Goal: Task Accomplishment & Management: Use online tool/utility

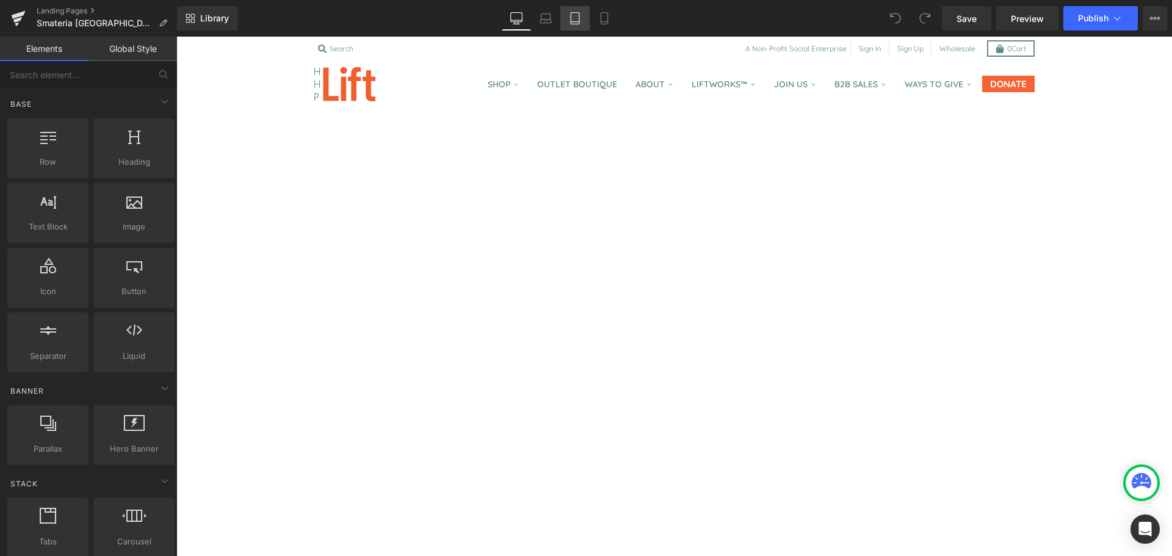
click at [569, 20] on icon at bounding box center [575, 18] width 12 height 12
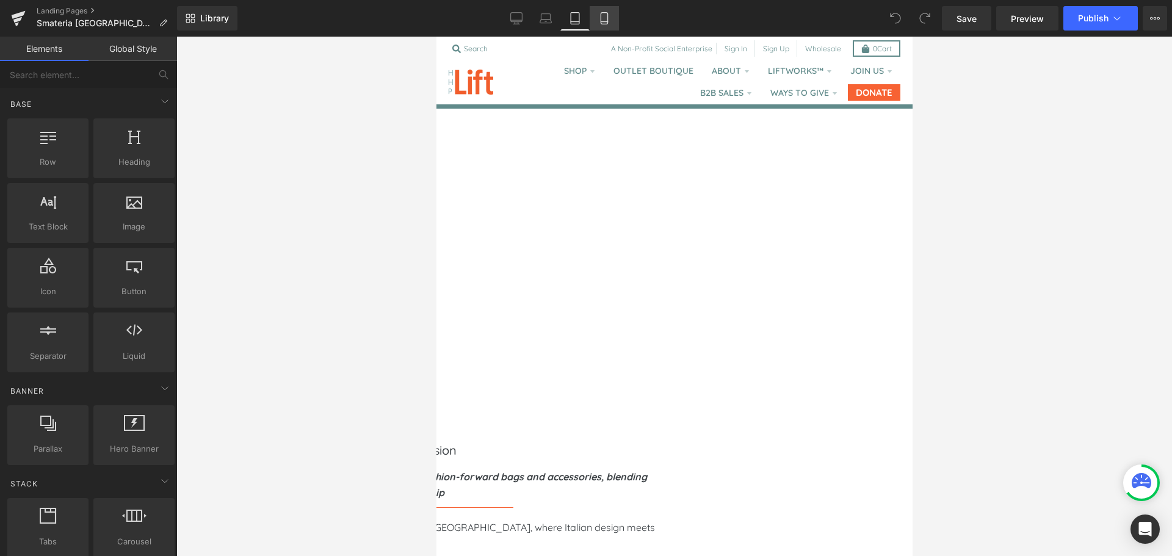
click at [599, 16] on icon at bounding box center [604, 18] width 12 height 12
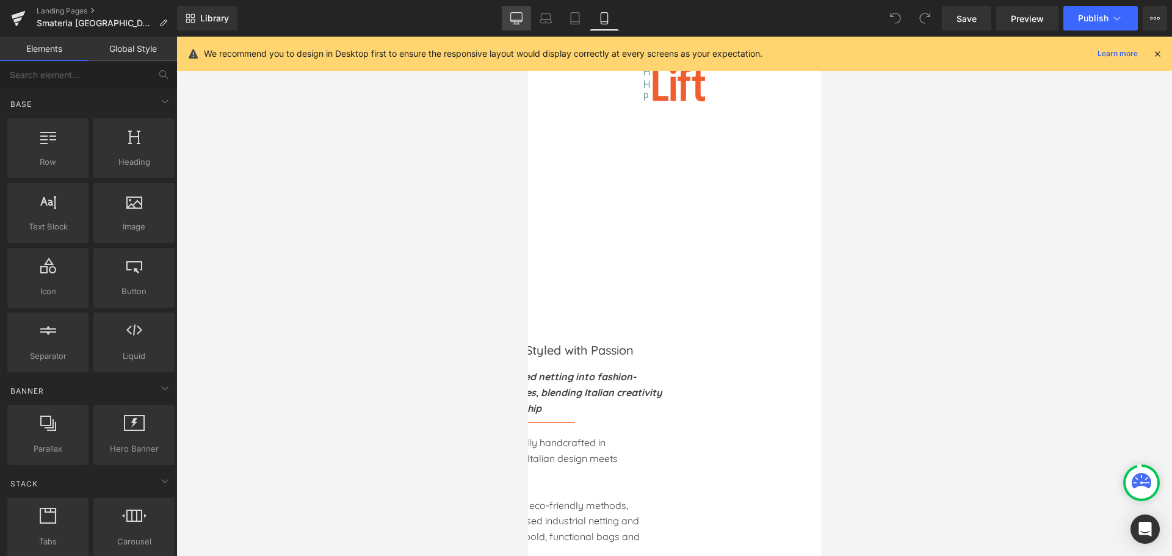
click at [525, 18] on link "Desktop" at bounding box center [516, 18] width 29 height 24
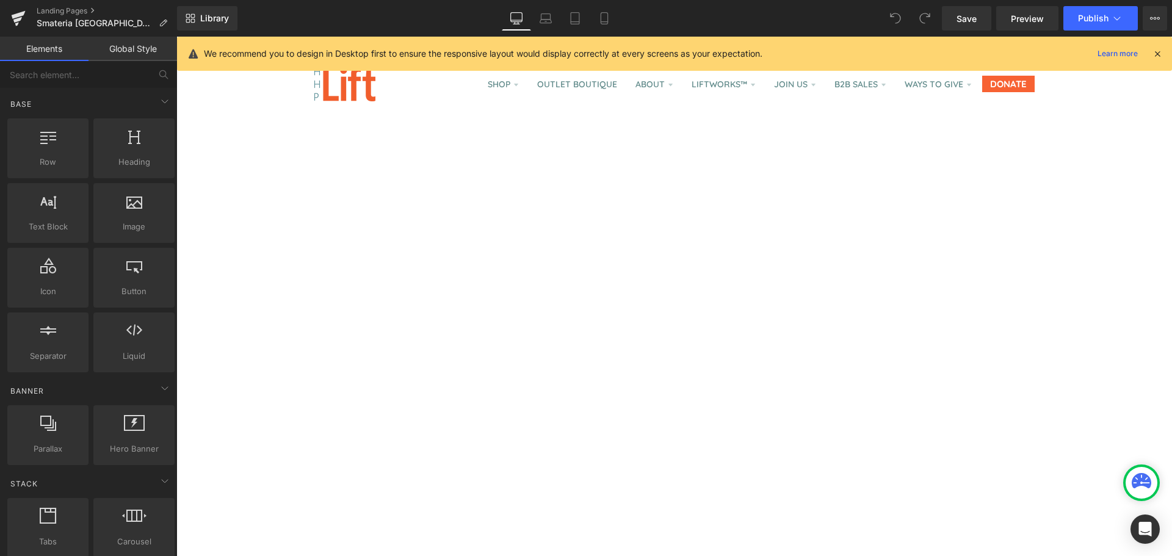
click at [1158, 51] on icon at bounding box center [1156, 53] width 11 height 11
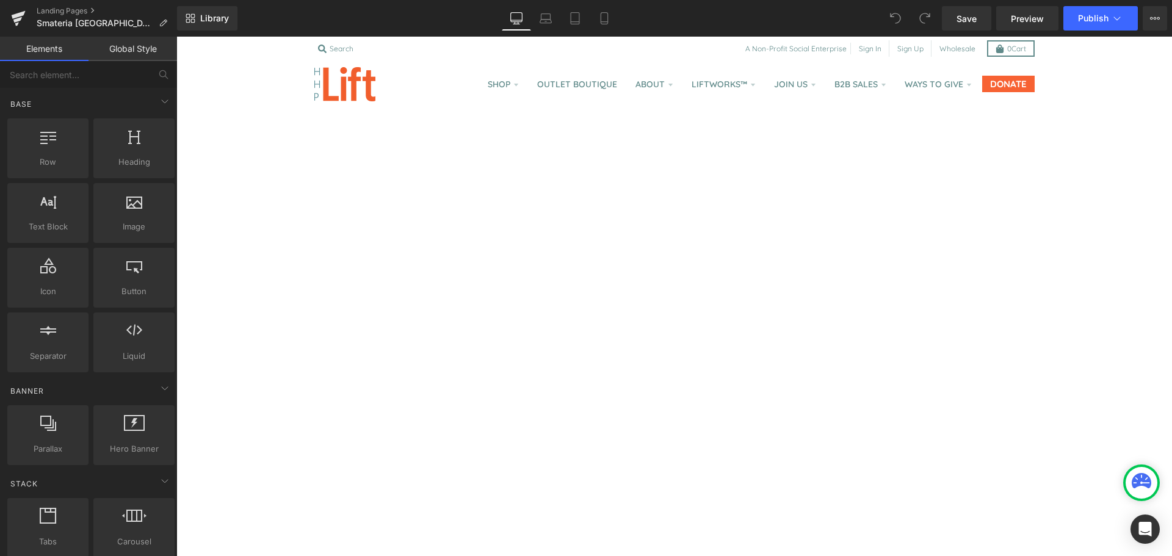
click at [242, 86] on header "Shop Custom Candles! Lift™ Bath and Spa Bath & Spa Soy Candles AKR Collection C…" at bounding box center [673, 84] width 995 height 49
click at [110, 54] on link "Global Style" at bounding box center [132, 49] width 88 height 24
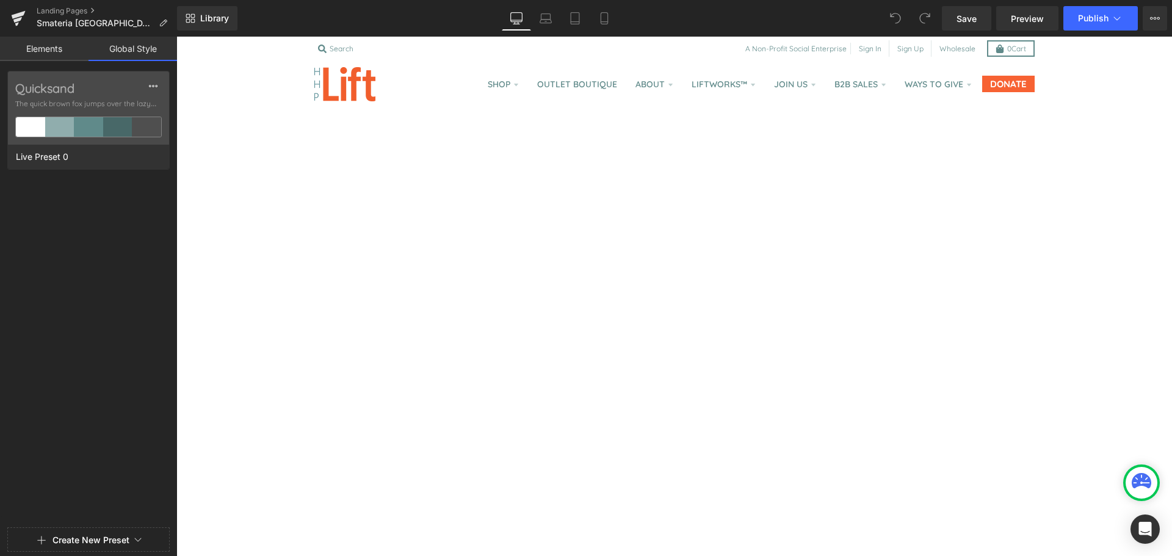
click at [70, 49] on link "Elements" at bounding box center [44, 49] width 88 height 24
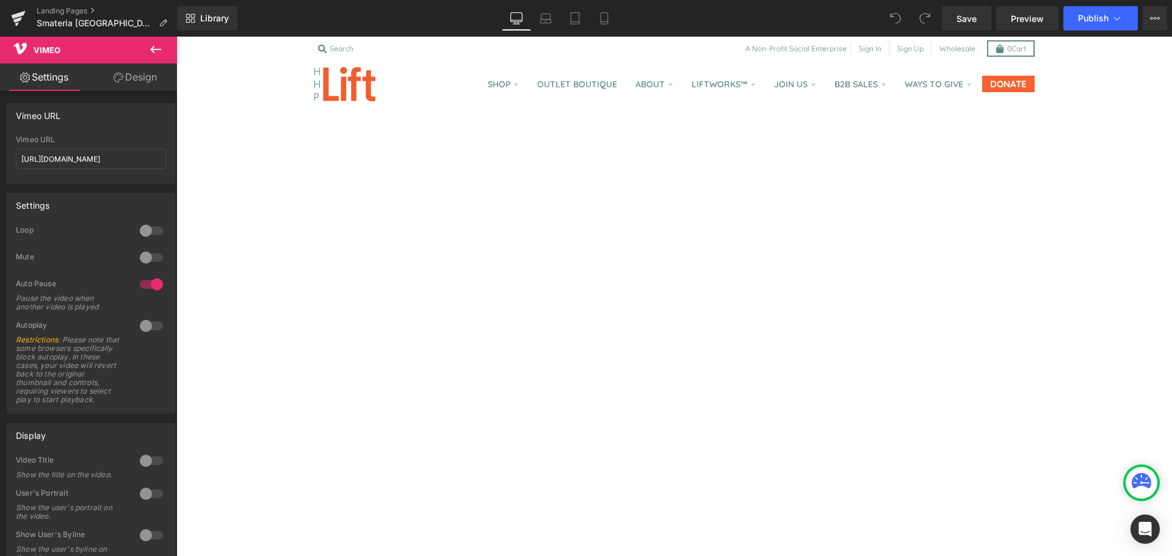
click at [120, 77] on icon at bounding box center [118, 78] width 10 height 10
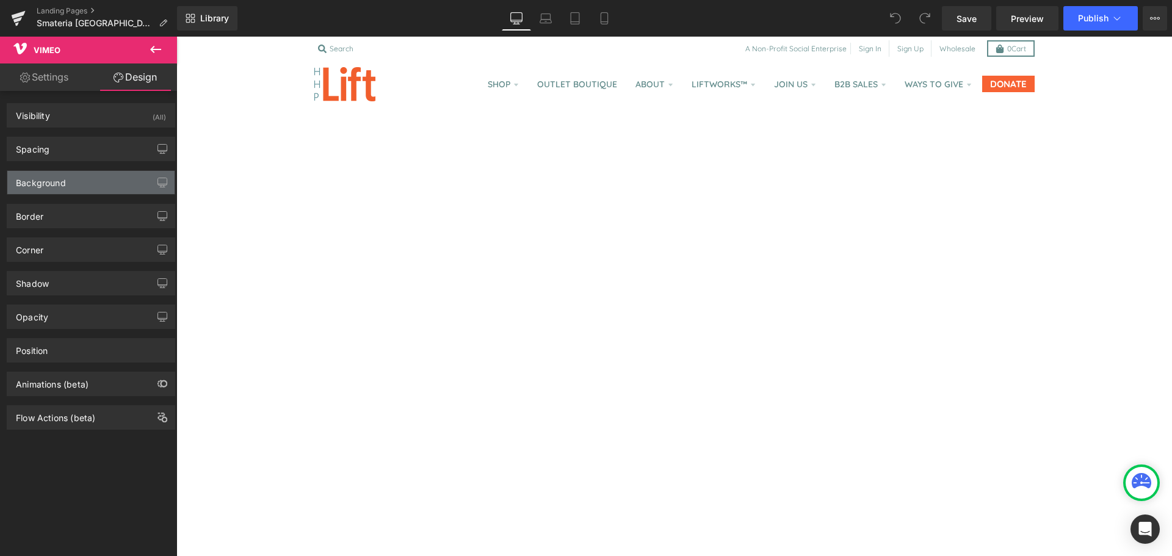
click at [51, 181] on div "Background" at bounding box center [41, 179] width 50 height 17
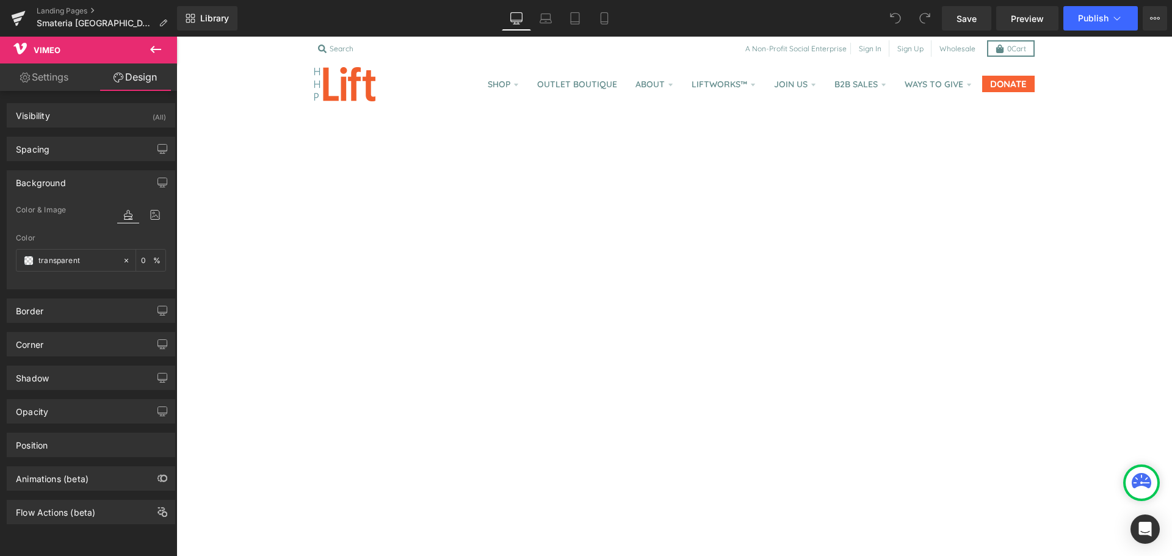
click at [51, 181] on div "Background" at bounding box center [41, 179] width 50 height 17
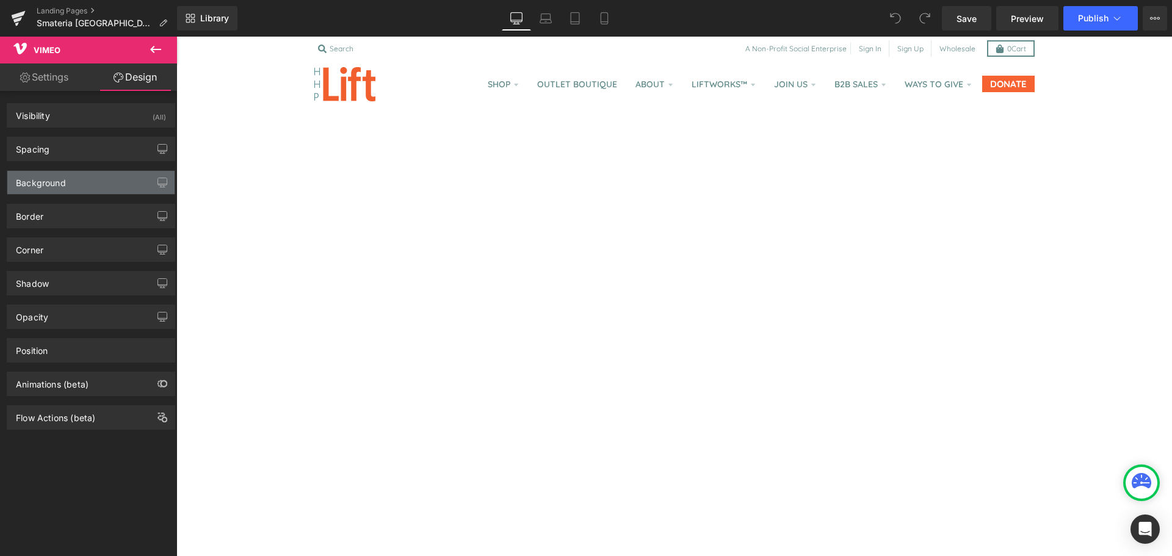
click at [113, 179] on div "Background" at bounding box center [90, 182] width 167 height 23
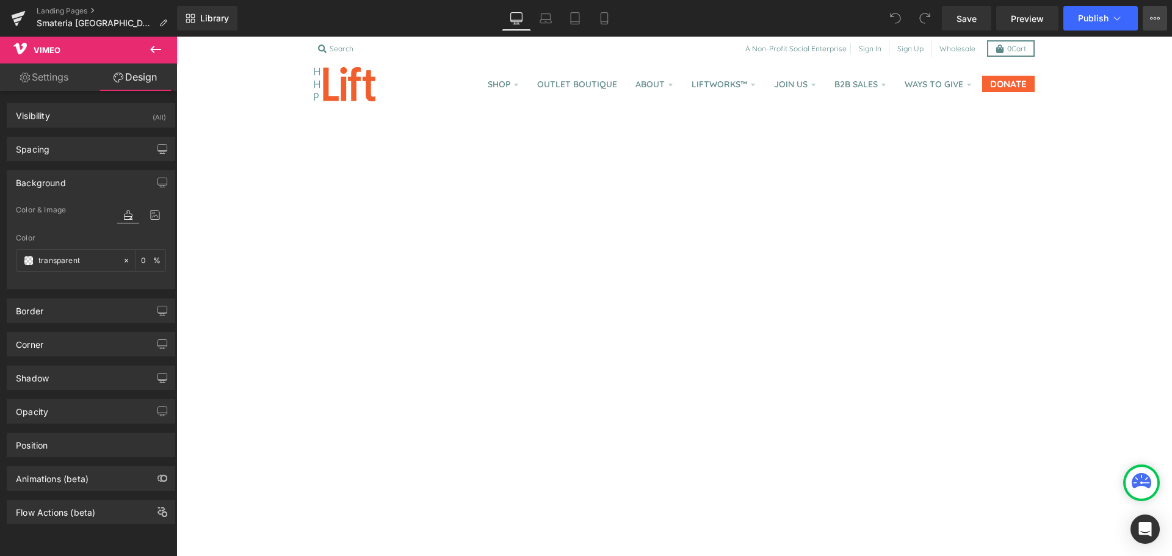
click at [1149, 19] on button "View Live Page View with current Template Save Template to Library Schedule Pub…" at bounding box center [1154, 18] width 24 height 24
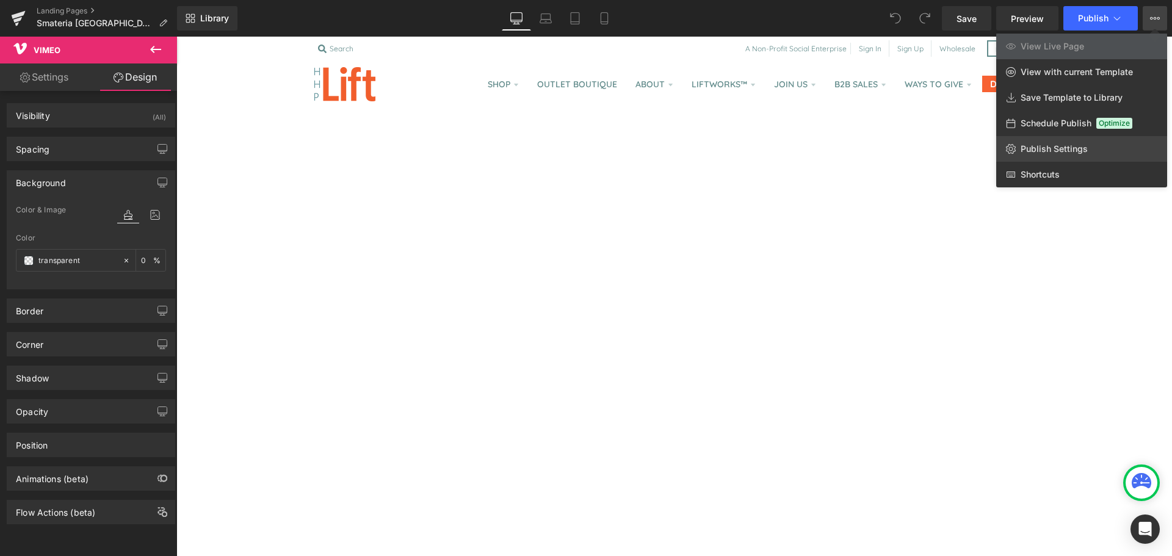
click at [1067, 145] on span "Publish Settings" at bounding box center [1053, 148] width 67 height 11
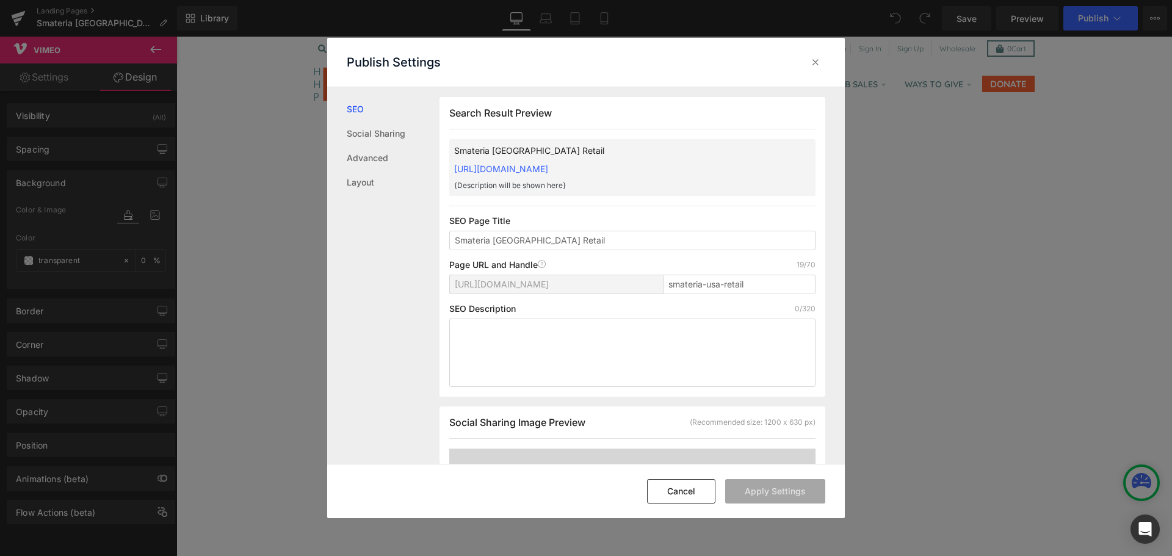
scroll to position [1, 0]
click at [675, 499] on button "Cancel" at bounding box center [681, 491] width 68 height 24
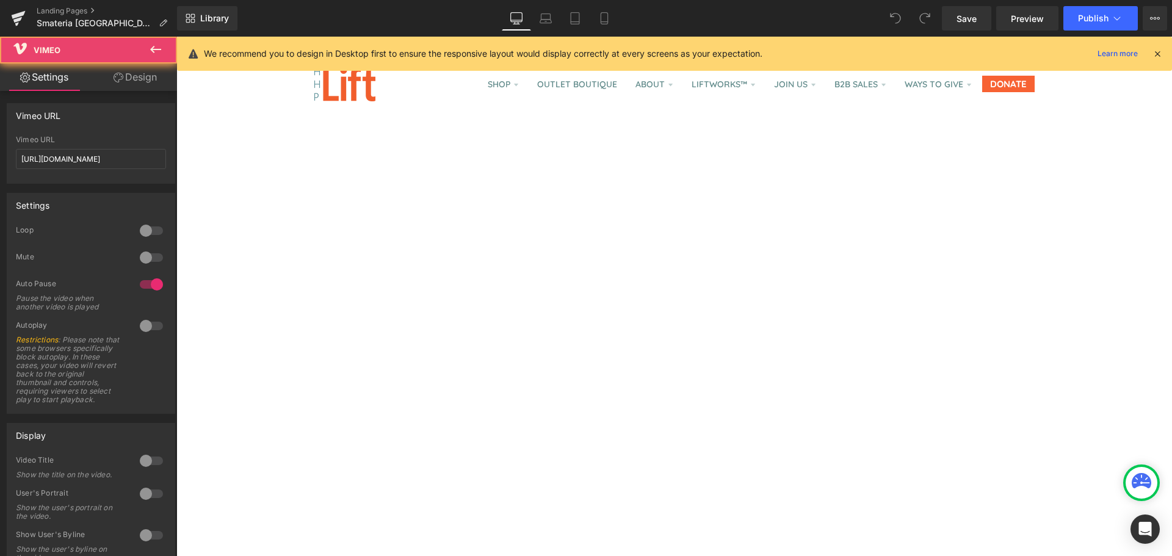
click at [56, 78] on link "Settings" at bounding box center [44, 76] width 88 height 27
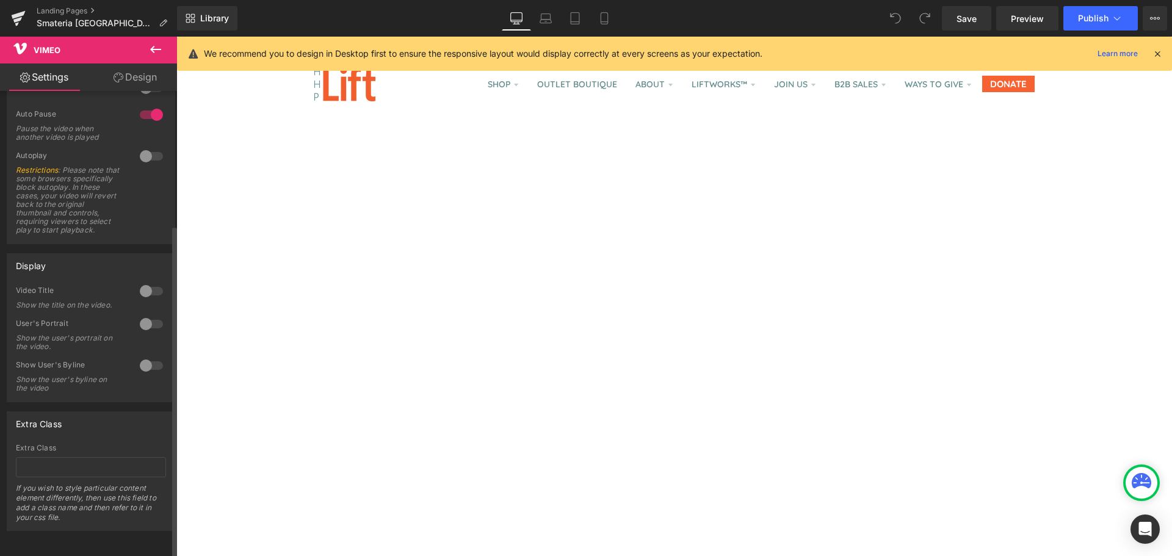
scroll to position [0, 0]
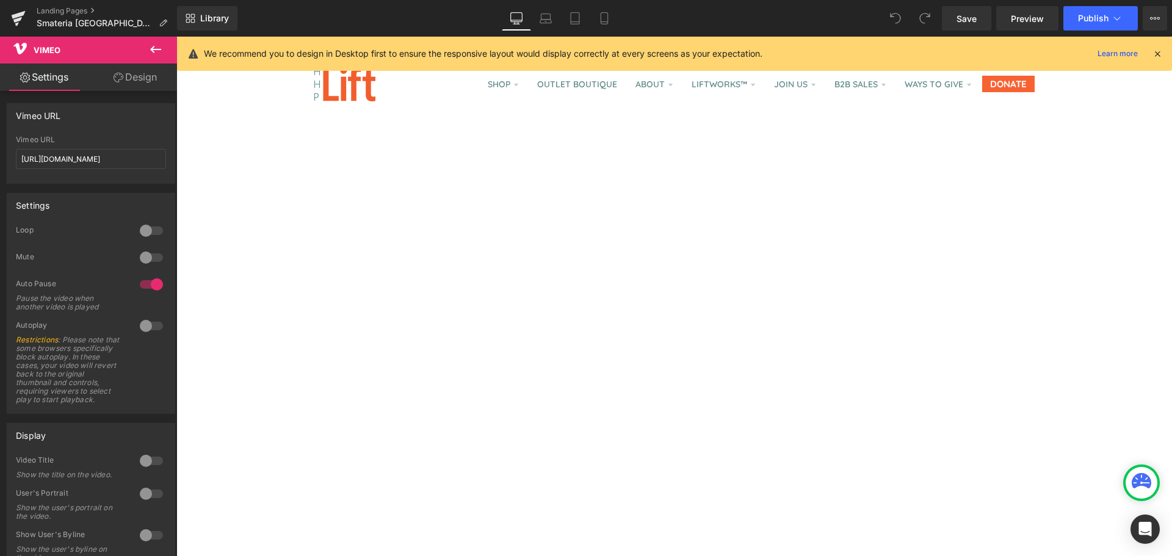
click at [138, 85] on link "Design" at bounding box center [135, 76] width 88 height 27
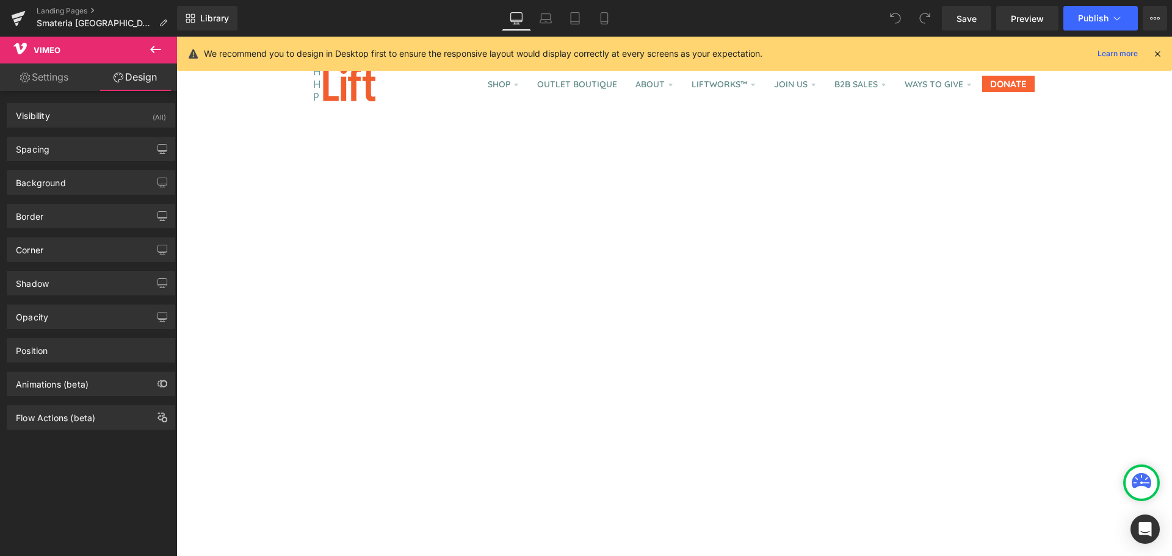
click at [62, 162] on div "Background Color & Image color transparent Color transparent 0 % Image Replace …" at bounding box center [91, 178] width 182 height 34
click at [62, 155] on div "Spacing" at bounding box center [90, 148] width 167 height 23
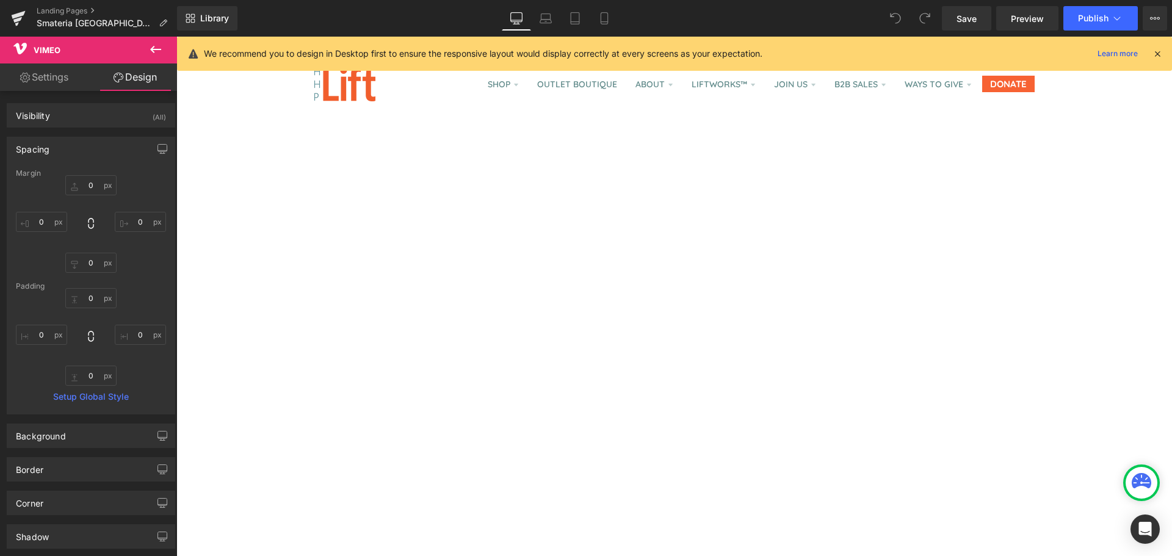
click at [62, 155] on div "Spacing" at bounding box center [90, 148] width 167 height 23
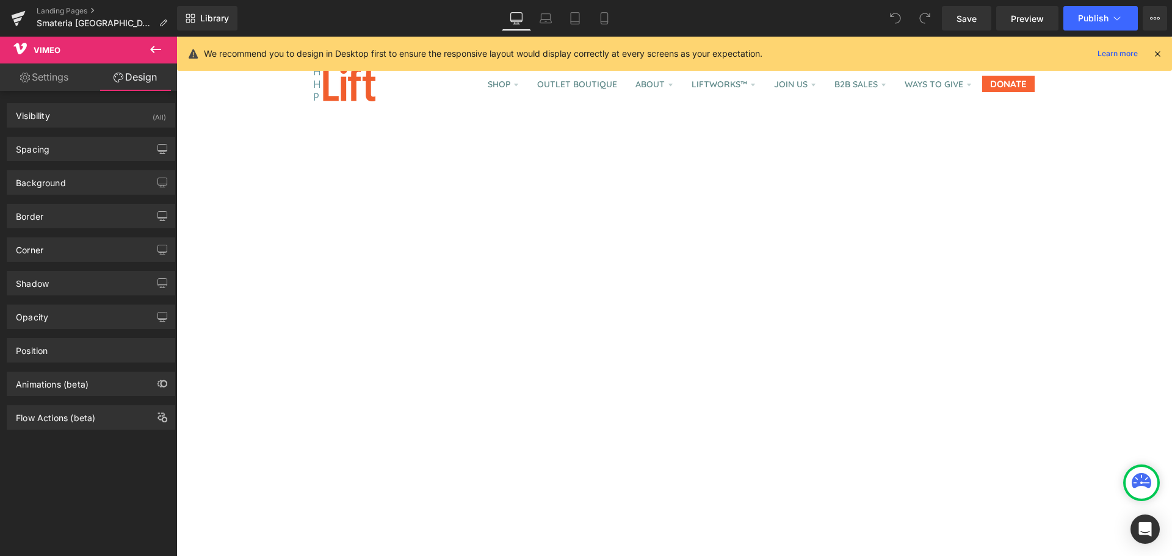
click at [157, 54] on icon at bounding box center [155, 49] width 15 height 15
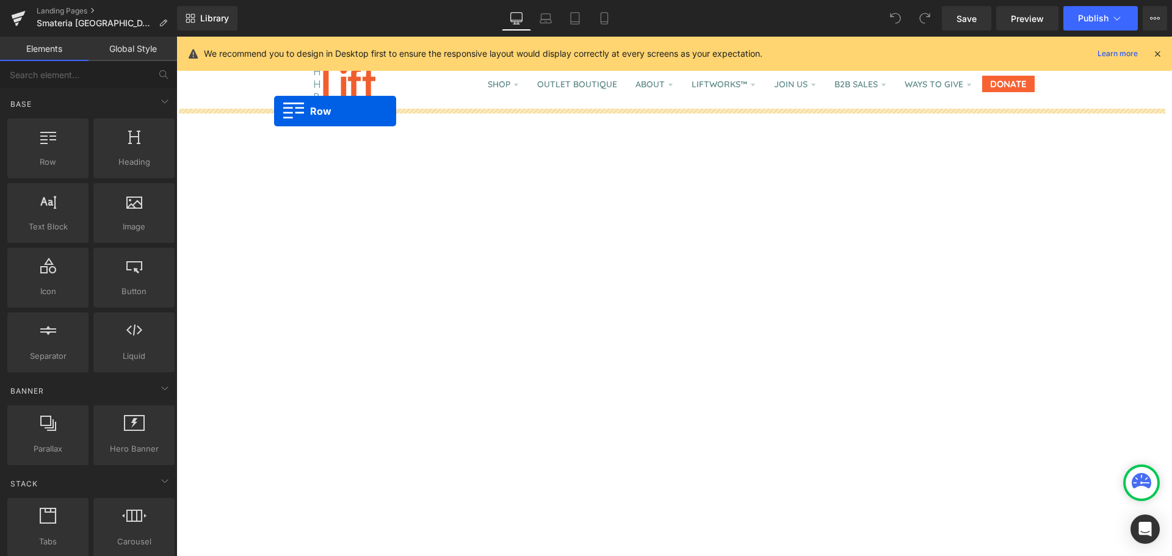
drag, startPoint x: 217, startPoint y: 185, endPoint x: 274, endPoint y: 111, distance: 93.1
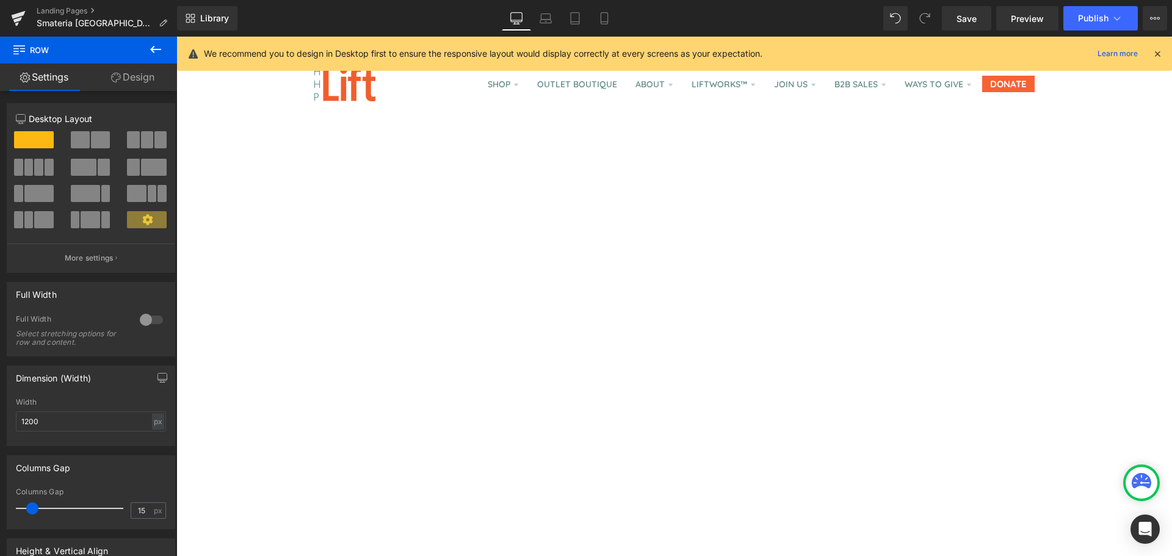
click at [144, 319] on div at bounding box center [151, 320] width 29 height 20
click at [142, 406] on div at bounding box center [151, 404] width 29 height 20
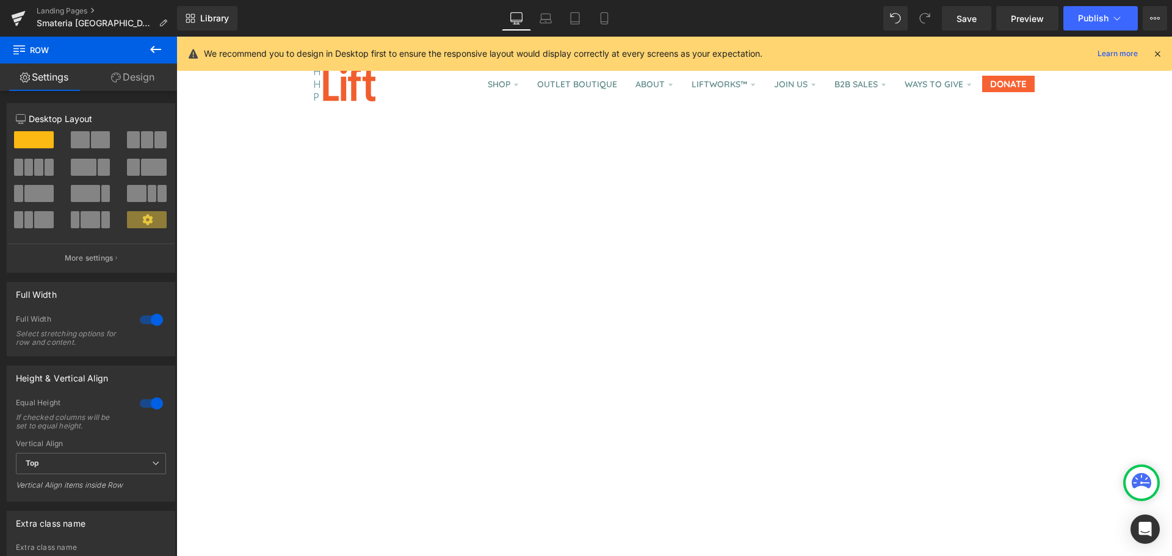
click at [146, 403] on div at bounding box center [151, 404] width 29 height 20
click at [148, 52] on button at bounding box center [155, 50] width 43 height 27
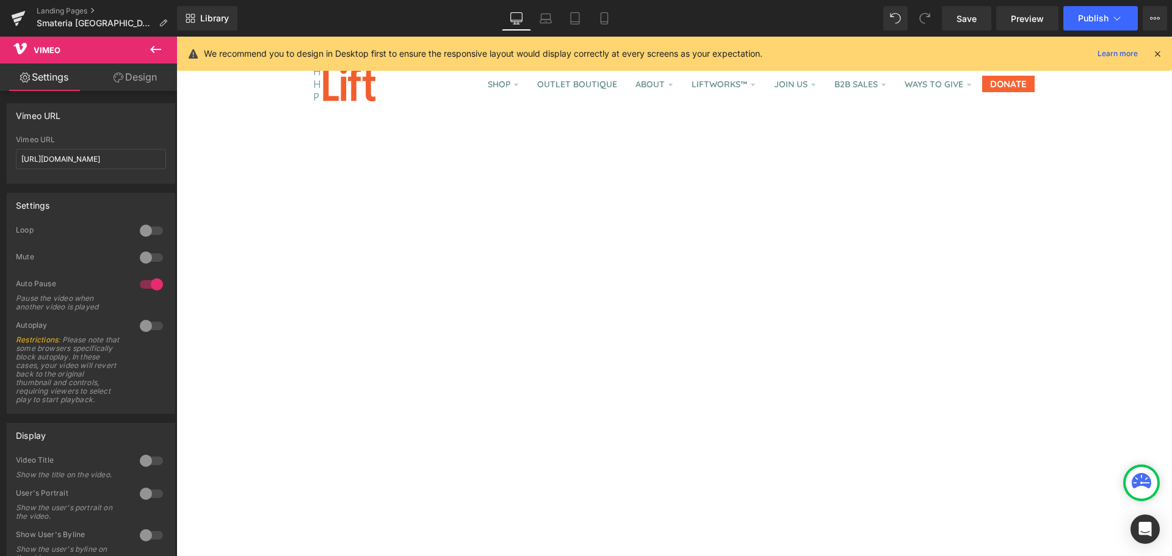
drag, startPoint x: 666, startPoint y: 168, endPoint x: 647, endPoint y: 178, distance: 20.7
click at [151, 46] on icon at bounding box center [155, 49] width 15 height 15
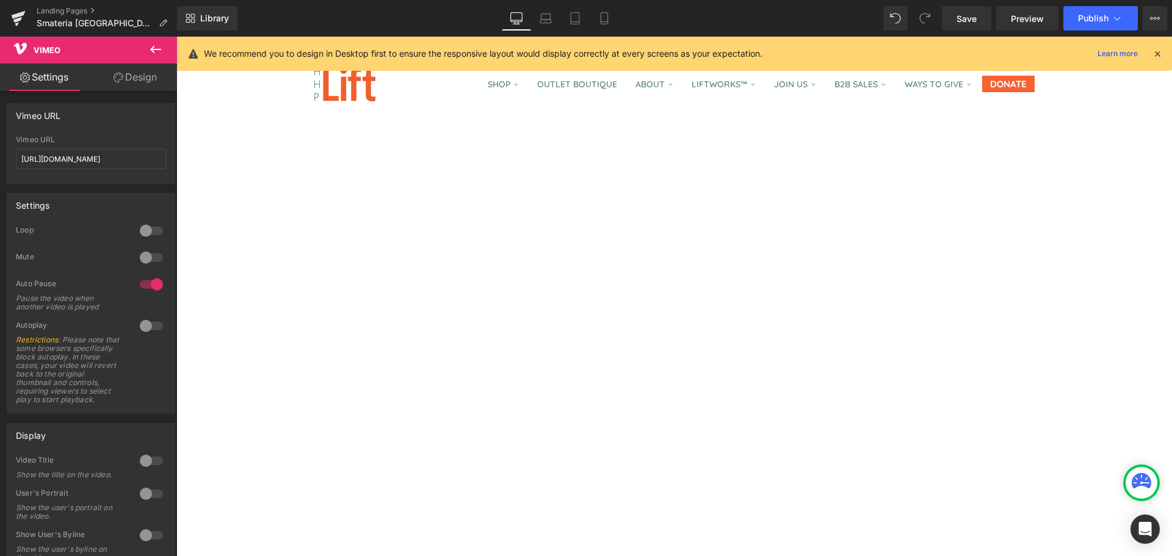
click at [131, 160] on input "[URL][DOMAIN_NAME]" at bounding box center [91, 159] width 150 height 20
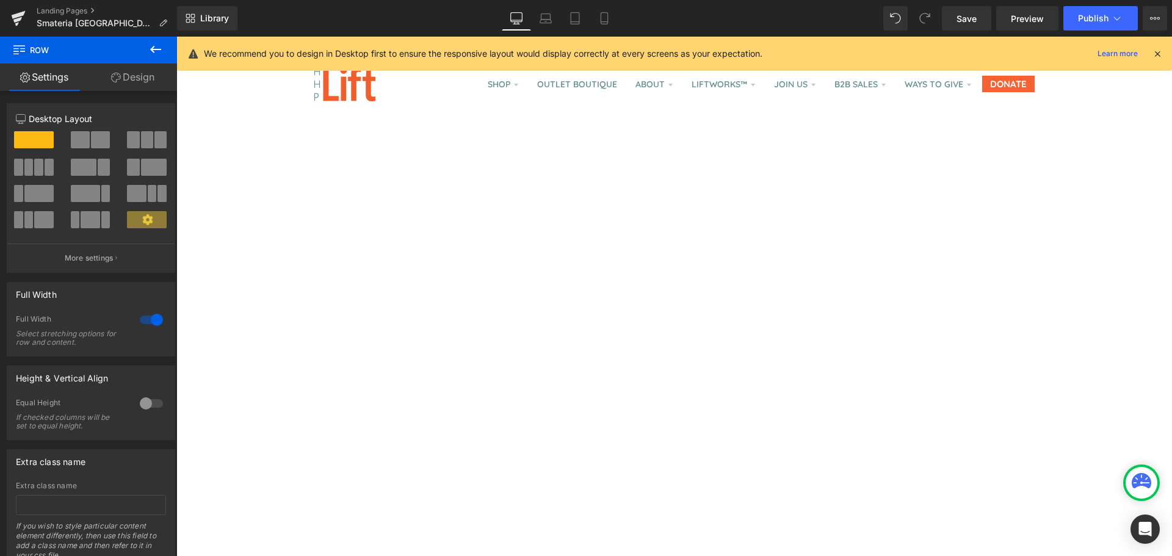
click at [176, 37] on span "Row" at bounding box center [176, 37] width 0 height 0
click at [154, 55] on icon at bounding box center [155, 49] width 15 height 15
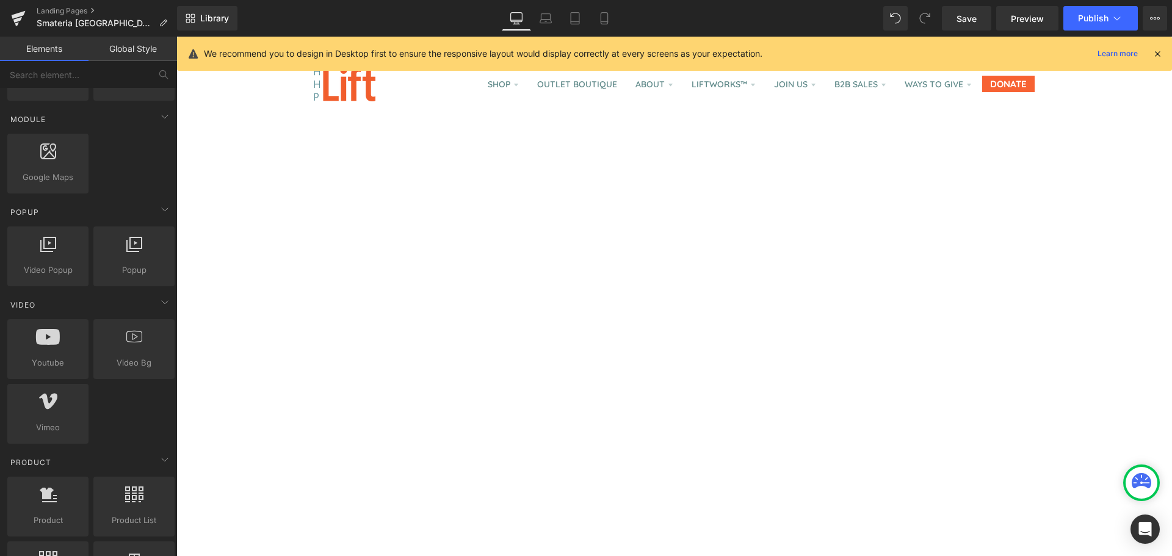
scroll to position [620, 0]
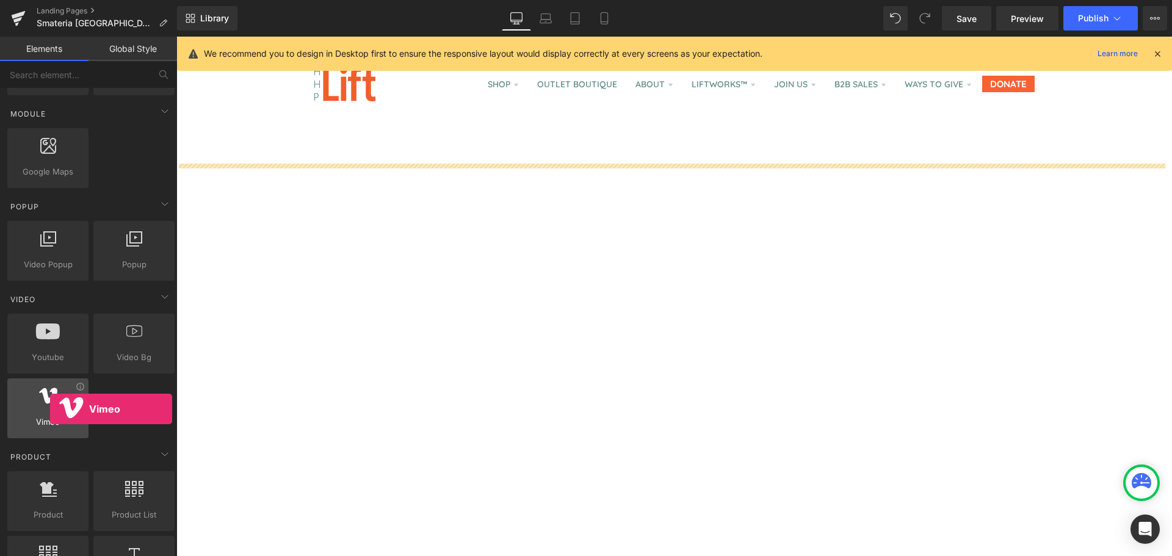
drag, startPoint x: 59, startPoint y: 408, endPoint x: 50, endPoint y: 409, distance: 9.2
click at [50, 409] on div at bounding box center [48, 401] width 74 height 27
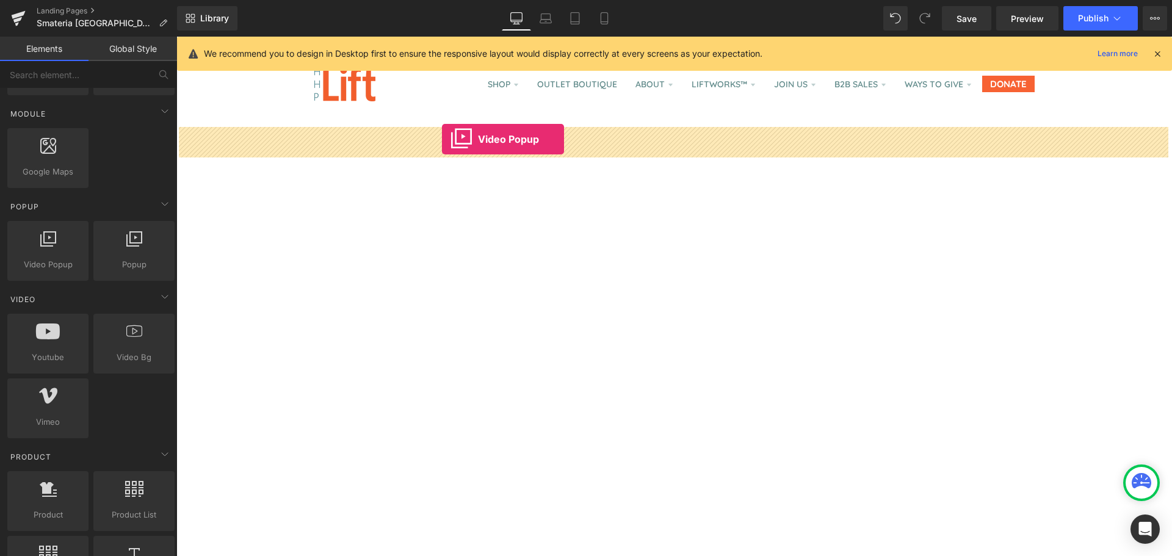
drag, startPoint x: 235, startPoint y: 299, endPoint x: 442, endPoint y: 139, distance: 261.4
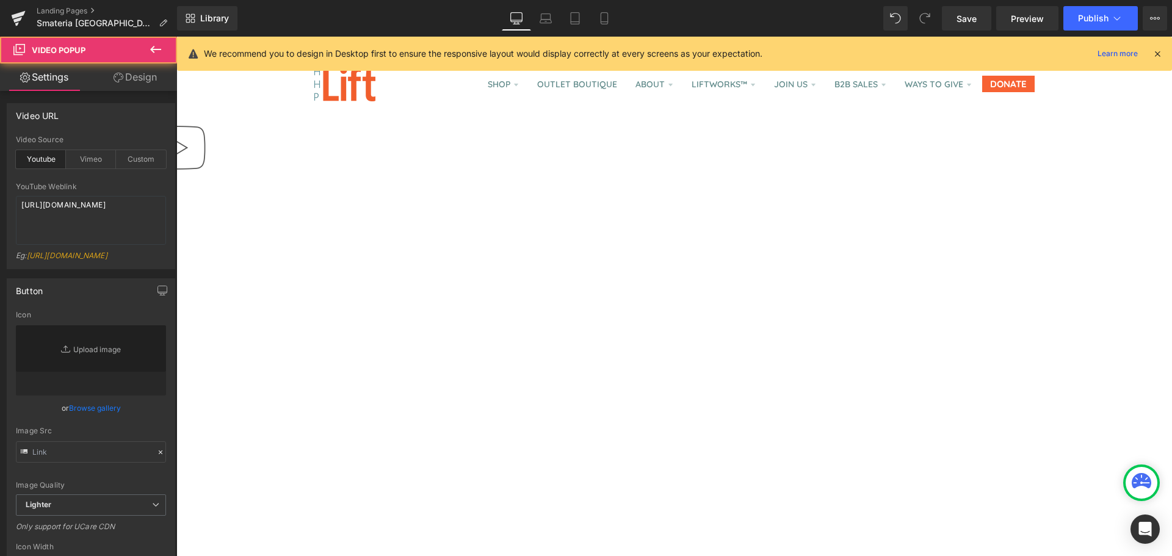
type input "//[DOMAIN_NAME][URL]"
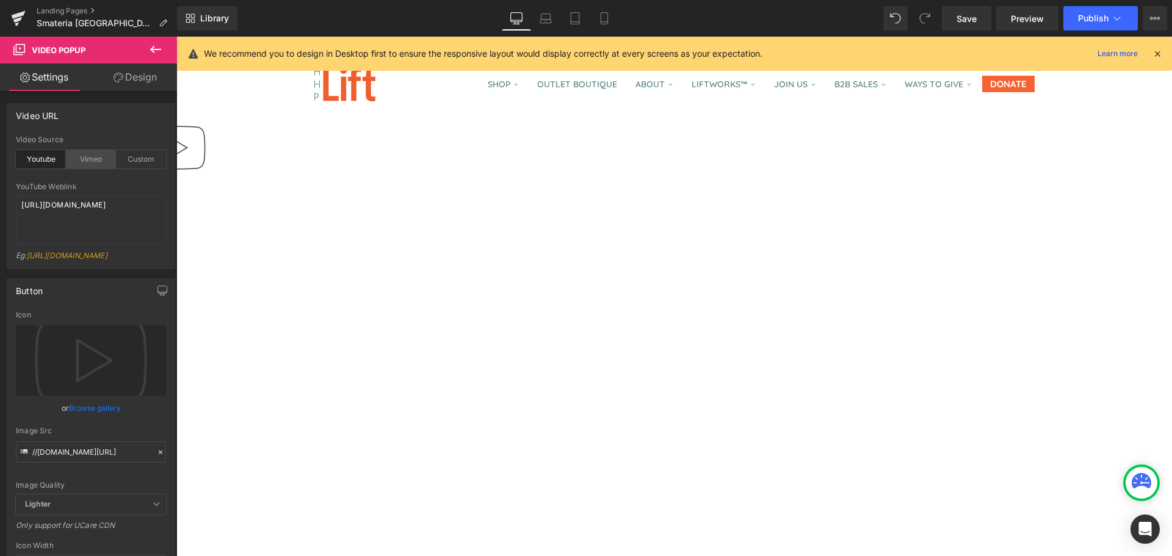
click at [86, 157] on div "Vimeo" at bounding box center [91, 159] width 50 height 18
click at [121, 203] on textarea "[URL][DOMAIN_NAME]" at bounding box center [91, 220] width 150 height 49
paste textarea "1110579087"
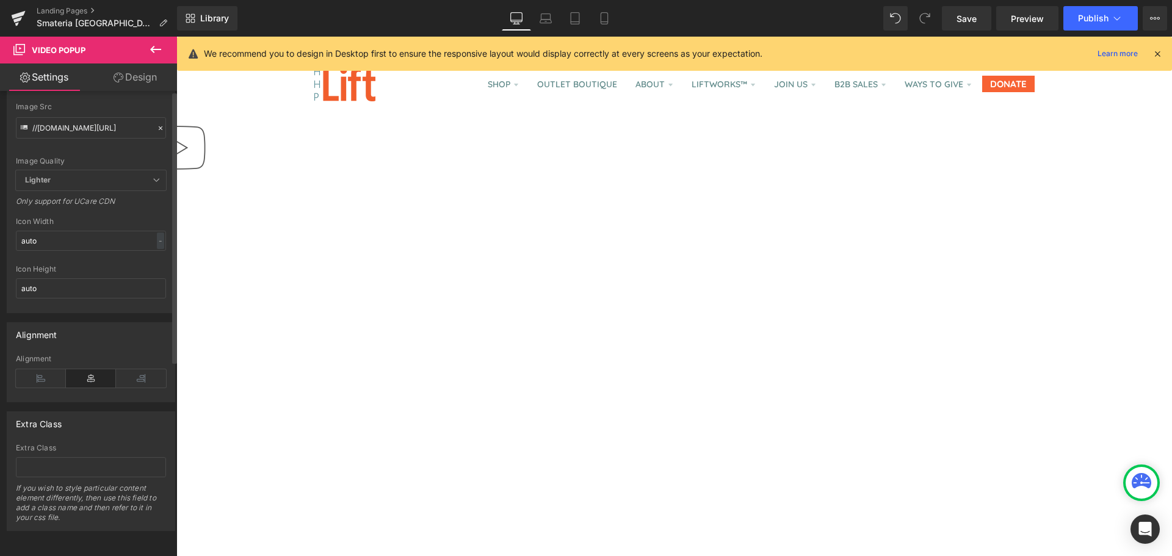
scroll to position [0, 0]
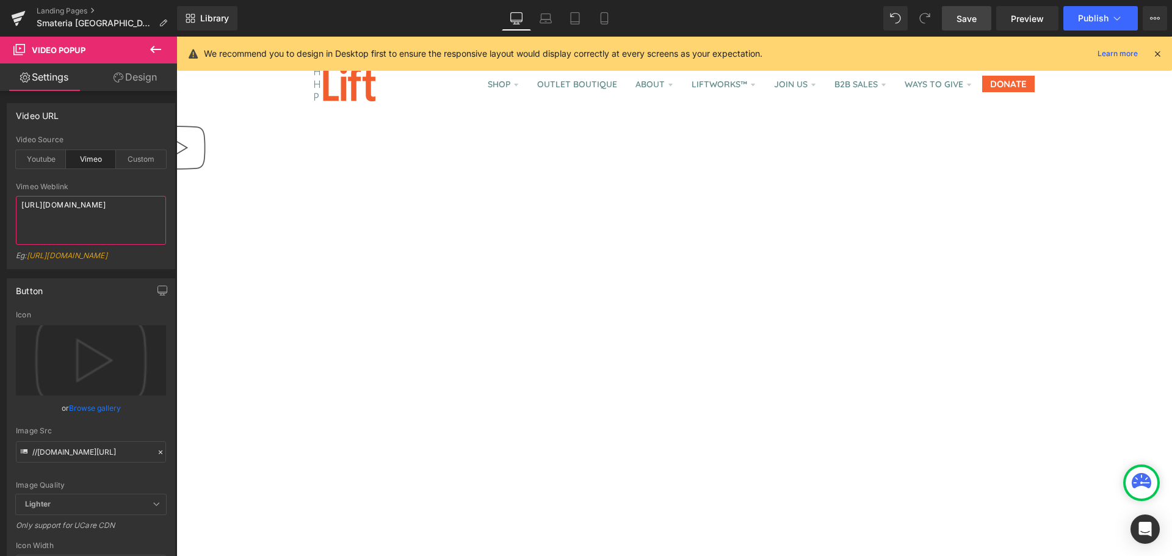
type textarea "[URL][DOMAIN_NAME]"
click at [966, 18] on span "Save" at bounding box center [966, 18] width 20 height 13
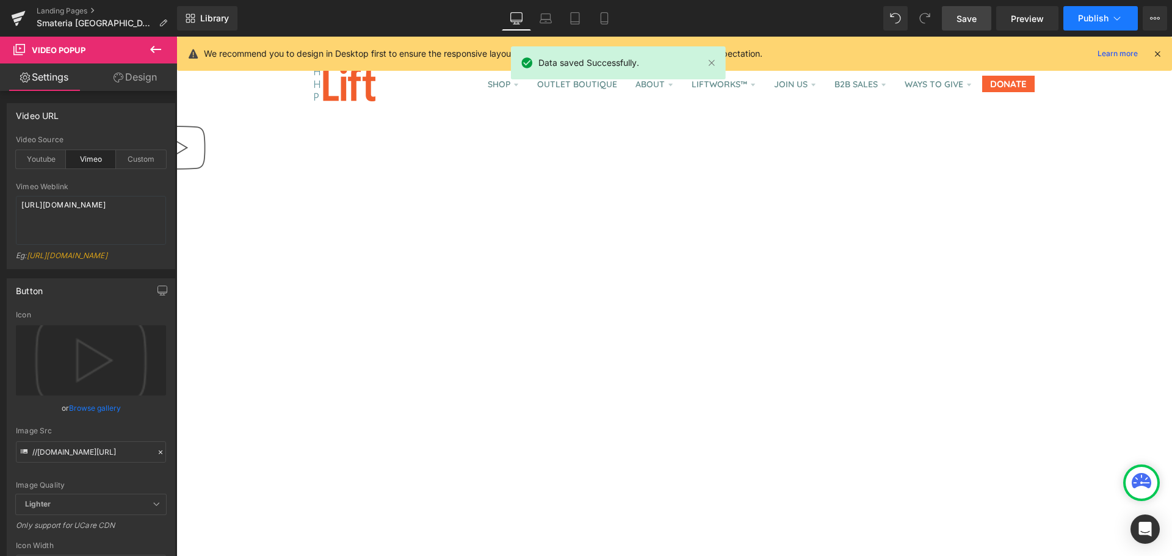
click at [1085, 20] on span "Publish" at bounding box center [1093, 18] width 31 height 10
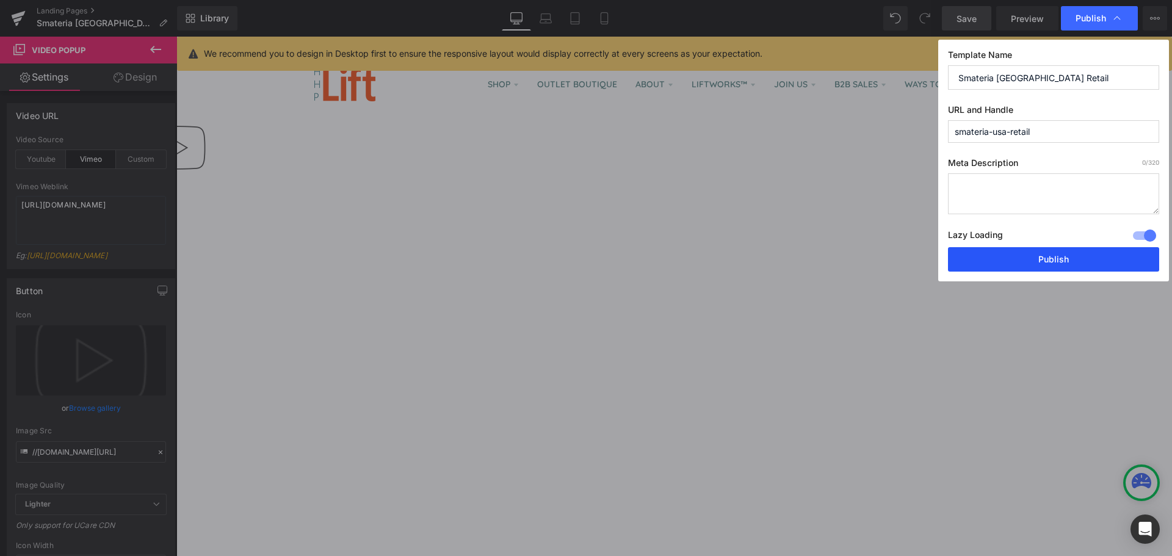
click at [1061, 255] on button "Publish" at bounding box center [1053, 259] width 211 height 24
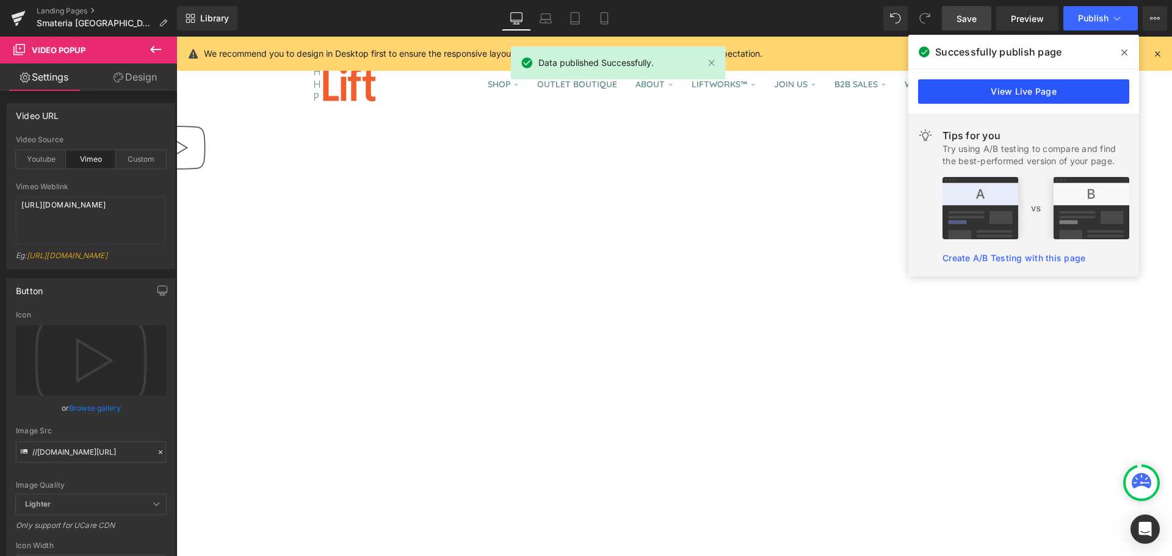
click at [954, 92] on link "View Live Page" at bounding box center [1023, 91] width 211 height 24
